Goal: Task Accomplishment & Management: Manage account settings

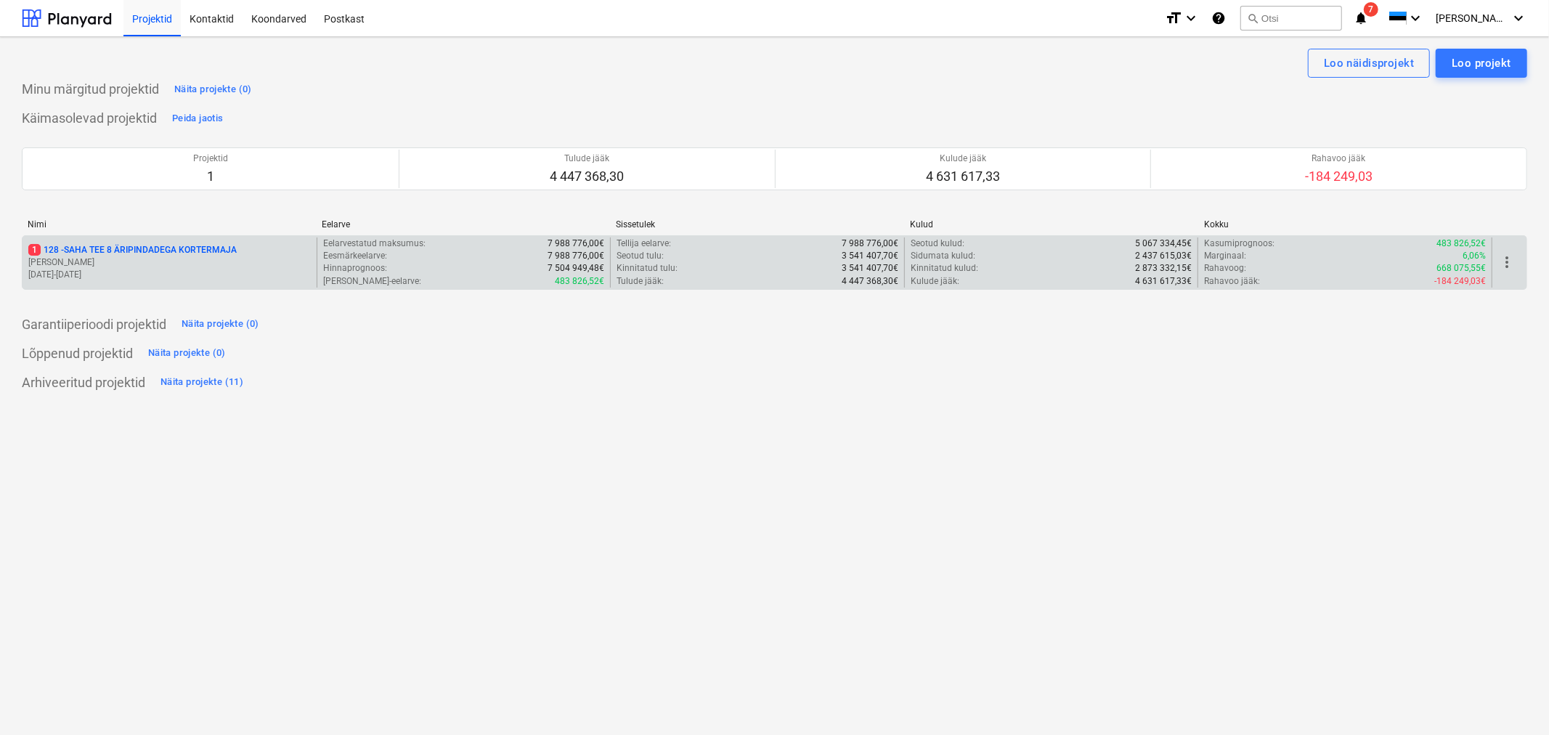
click at [116, 261] on p "[PERSON_NAME]" at bounding box center [169, 262] width 283 height 12
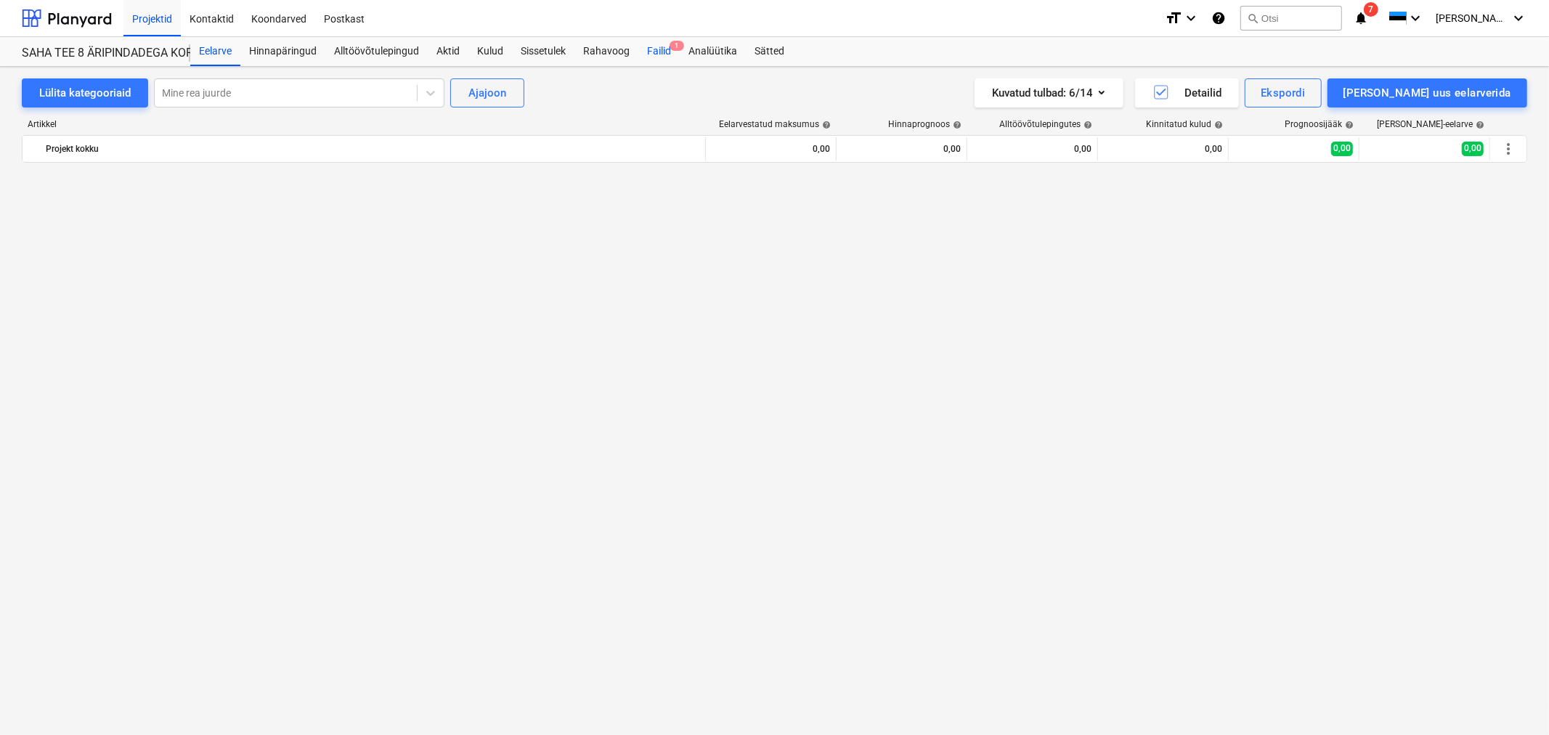
click at [657, 44] on div "Failid 1" at bounding box center [658, 51] width 41 height 29
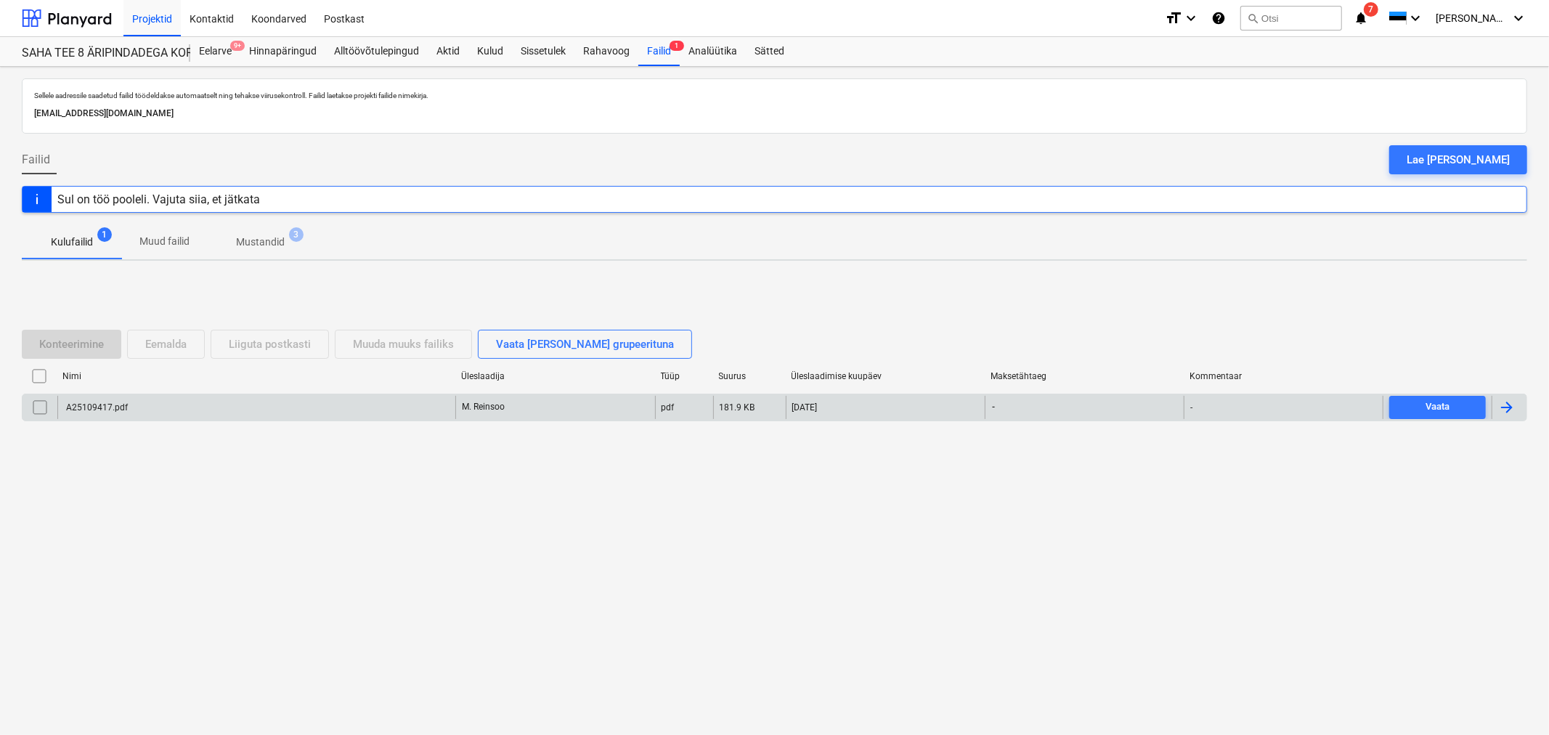
click at [105, 412] on div "A25109417.pdf" at bounding box center [96, 407] width 64 height 10
click at [33, 414] on input "checkbox" at bounding box center [39, 407] width 23 height 23
click at [177, 345] on div "Eemalda" at bounding box center [165, 344] width 41 height 19
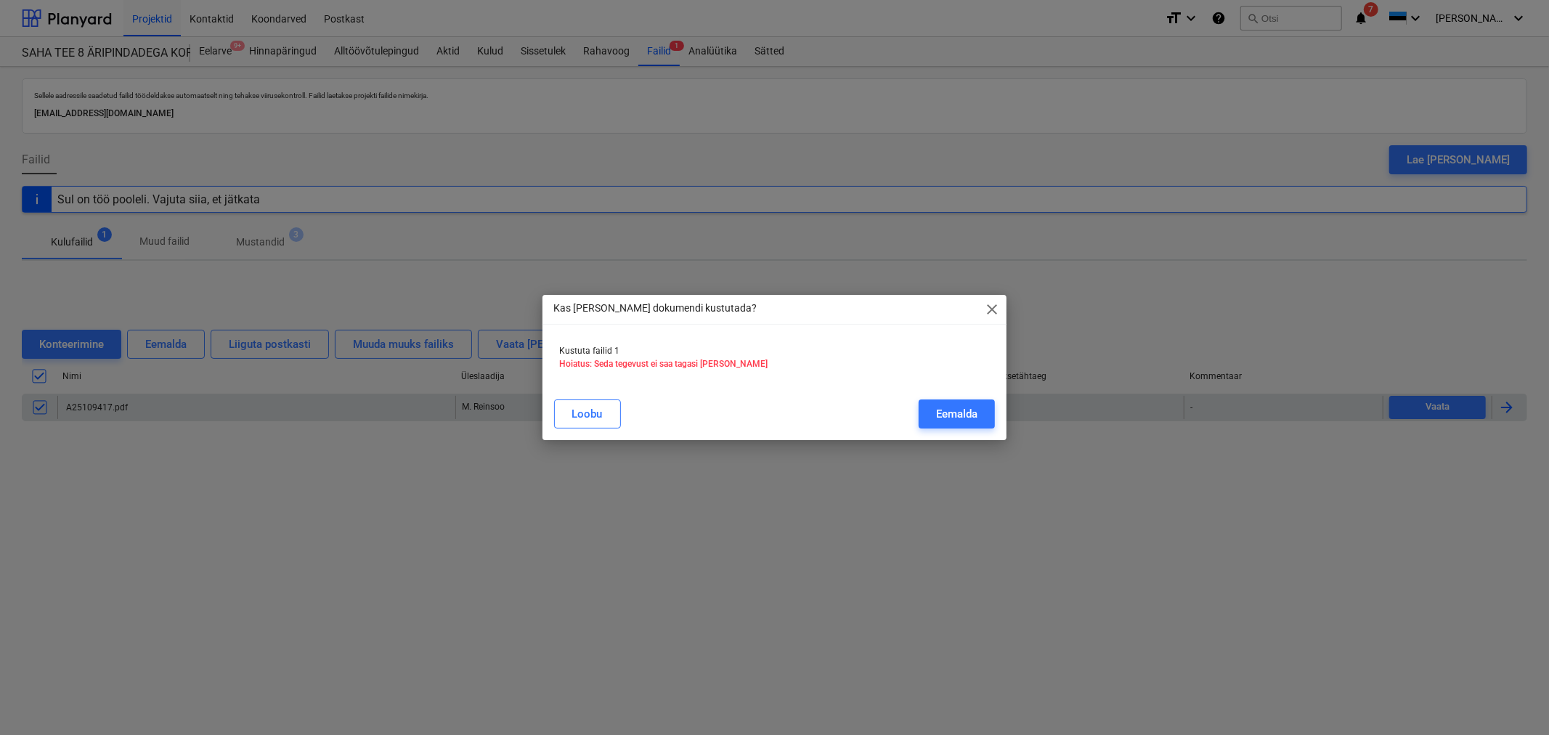
click at [978, 396] on div "[PERSON_NAME]" at bounding box center [775, 414] width 459 height 41
click at [974, 410] on div "Eemalda" at bounding box center [956, 414] width 41 height 19
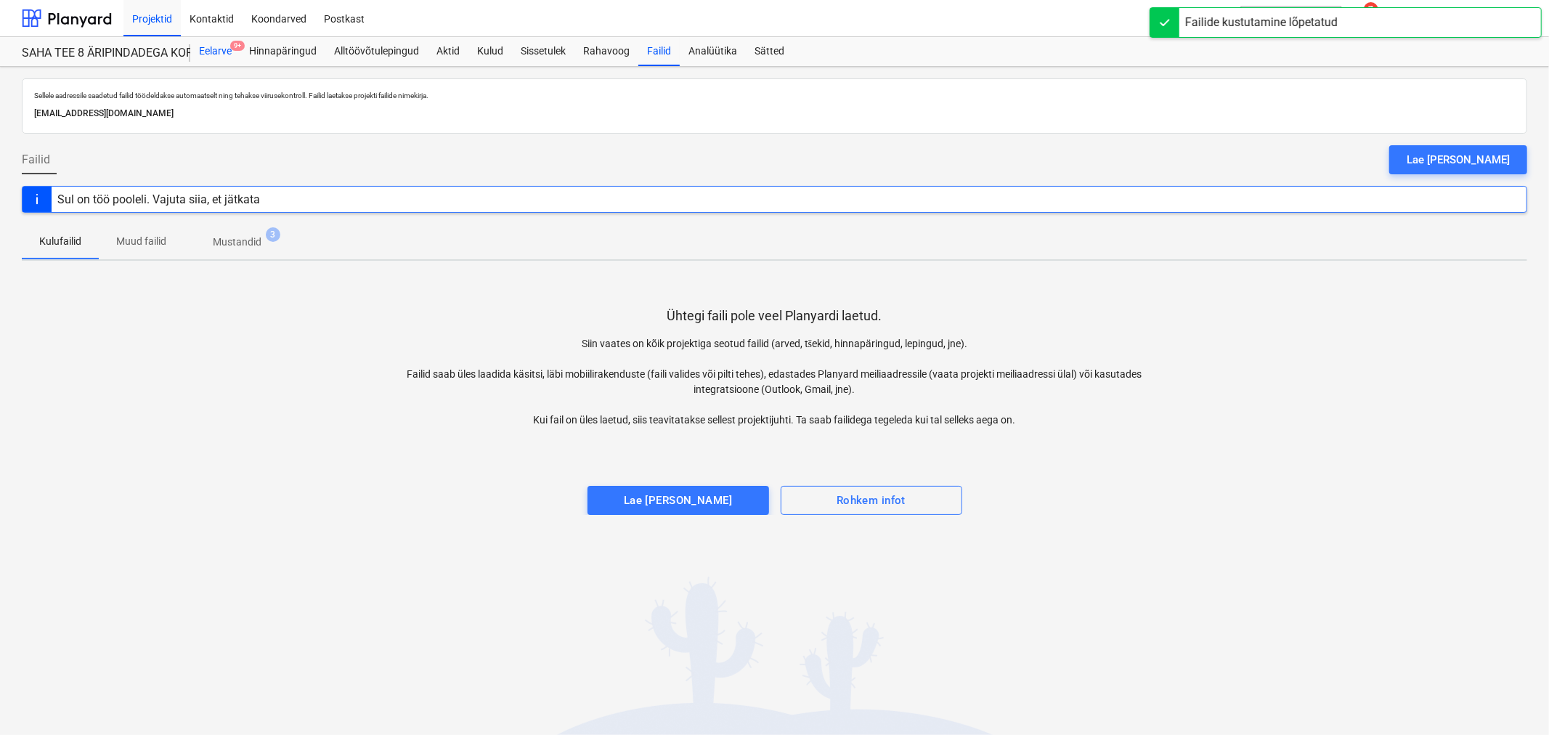
click at [221, 58] on div "Eelarve 9+" at bounding box center [215, 51] width 50 height 29
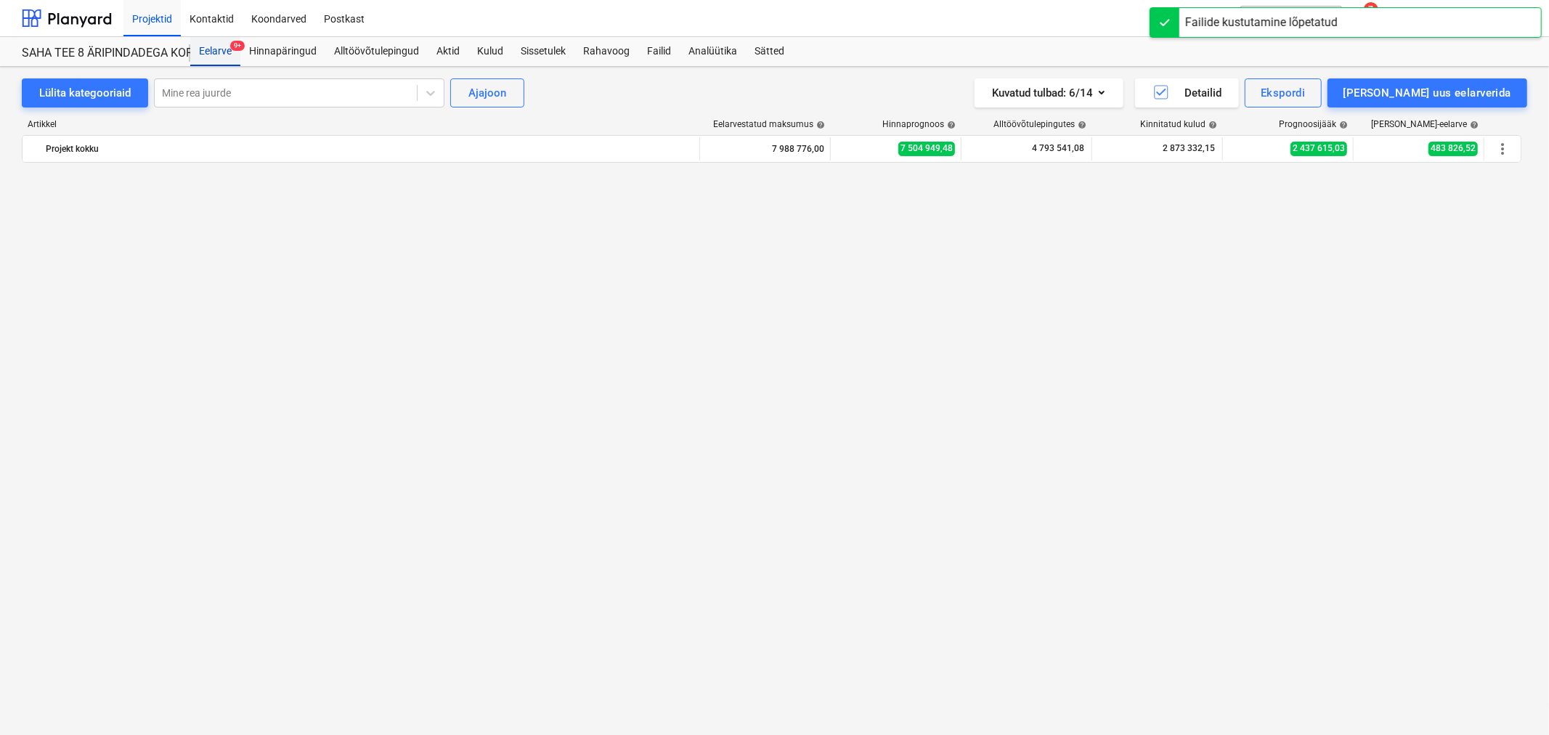
scroll to position [3309, 0]
